Goal: Task Accomplishment & Management: Complete application form

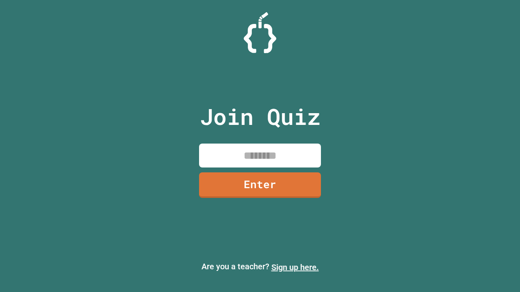
click at [295, 268] on link "Sign up here." at bounding box center [295, 268] width 48 height 10
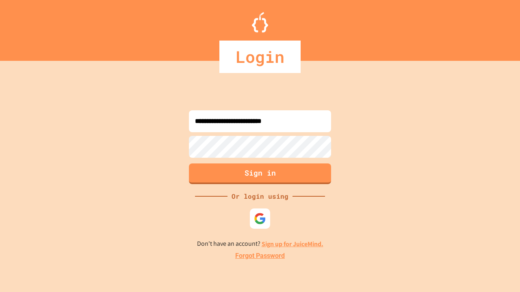
type input "**********"
